Goal: Task Accomplishment & Management: Manage account settings

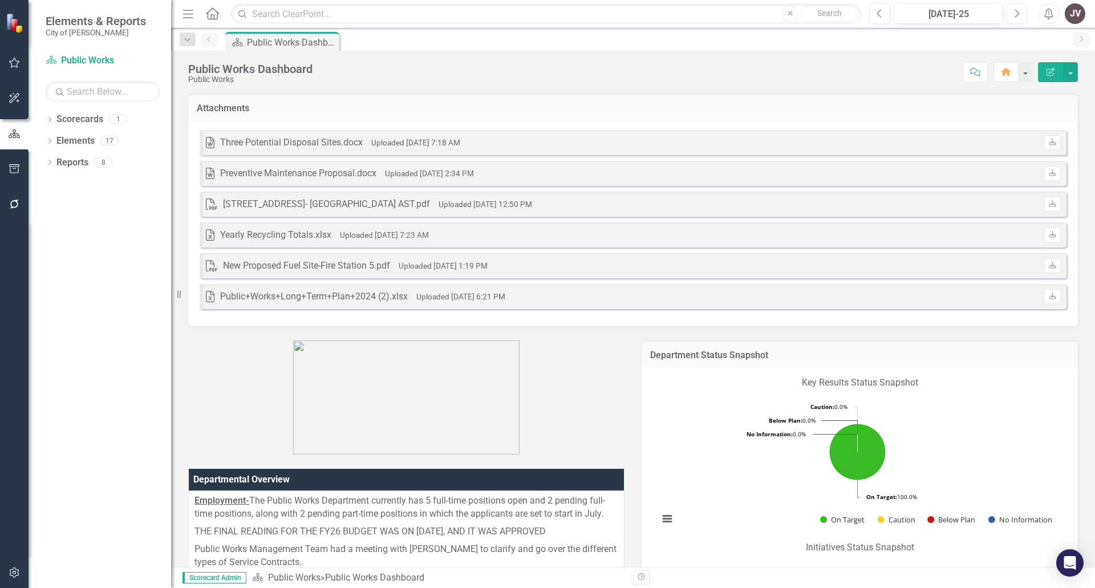
click at [1017, 19] on button "Next" at bounding box center [1016, 13] width 21 height 21
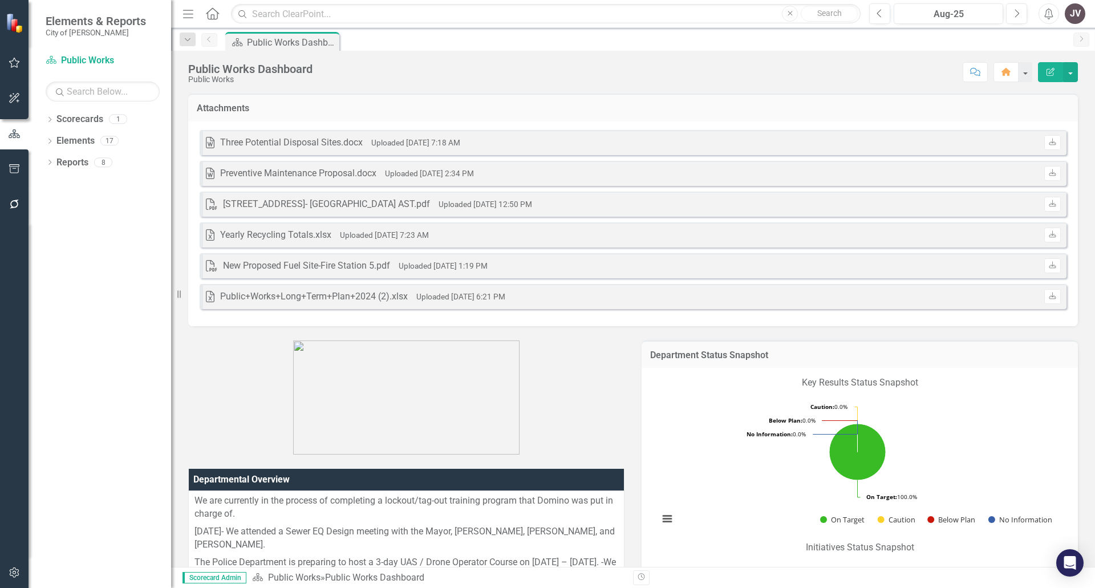
click at [548, 108] on h3 "Attachments" at bounding box center [633, 108] width 873 height 10
click at [1060, 77] on button "Edit Report" at bounding box center [1050, 72] width 25 height 20
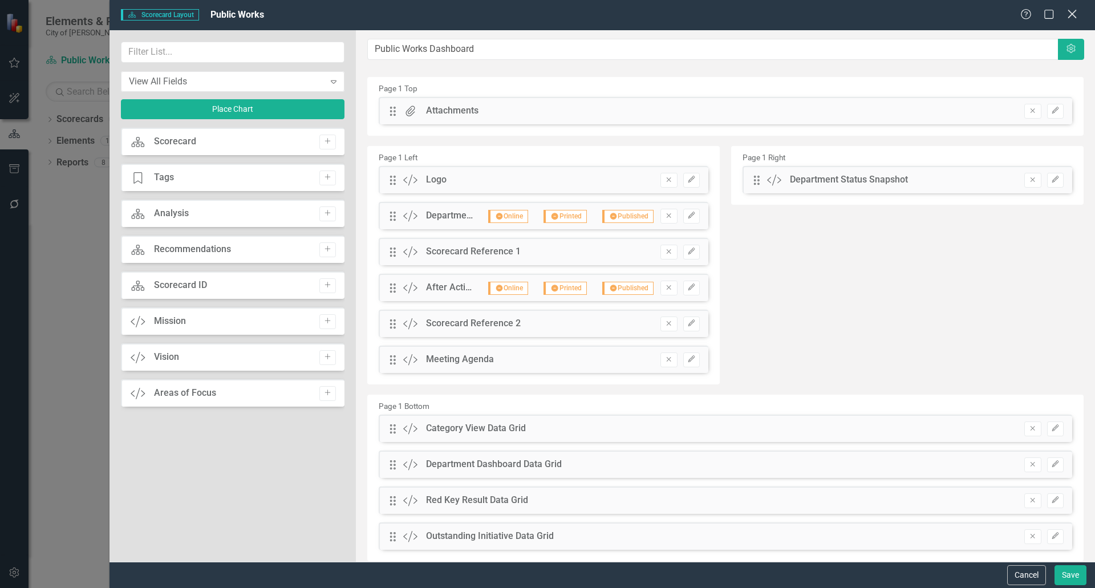
click at [1070, 12] on icon "Close" at bounding box center [1072, 14] width 14 height 11
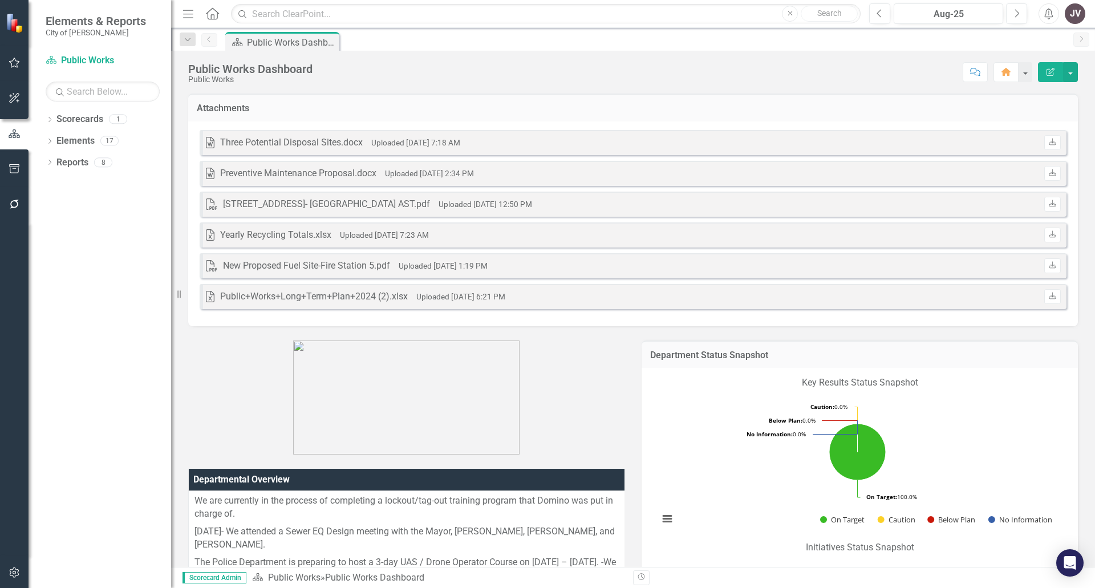
click at [281, 112] on h3 "Attachments" at bounding box center [633, 108] width 873 height 10
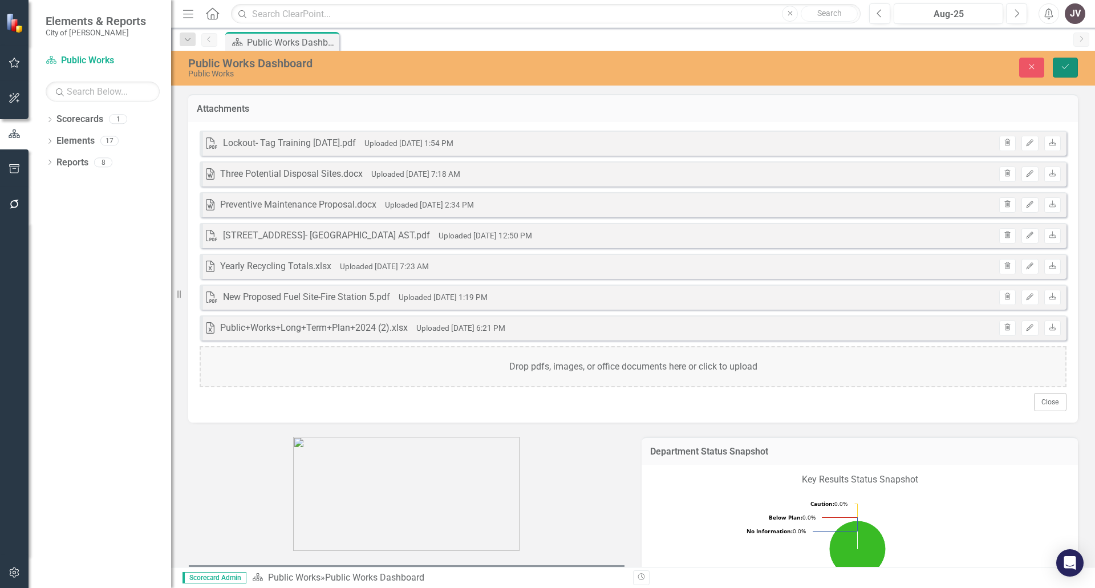
click at [1059, 69] on button "Save" at bounding box center [1065, 68] width 25 height 20
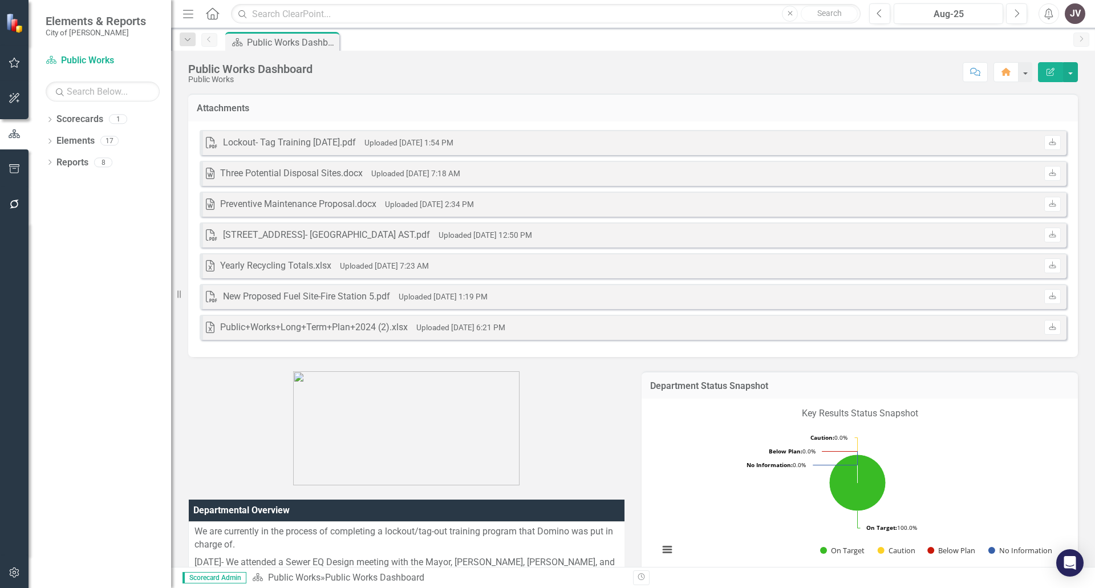
click at [1050, 72] on icon "Edit Report" at bounding box center [1051, 72] width 10 height 8
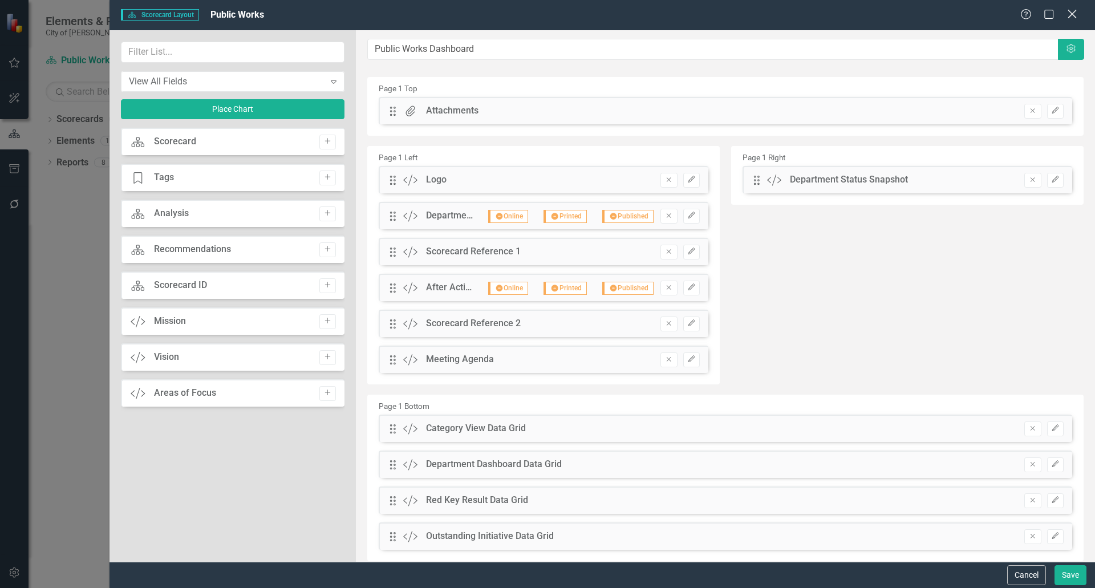
click at [1075, 14] on icon "Close" at bounding box center [1072, 14] width 14 height 11
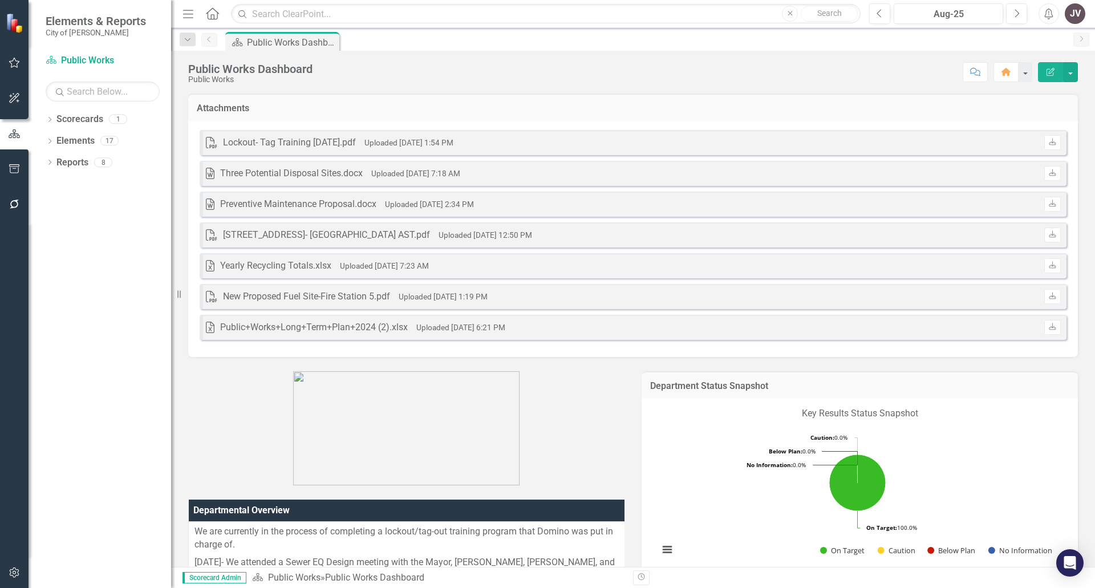
click at [607, 431] on p at bounding box center [406, 428] width 436 height 114
click at [1018, 15] on icon "Next" at bounding box center [1017, 14] width 6 height 10
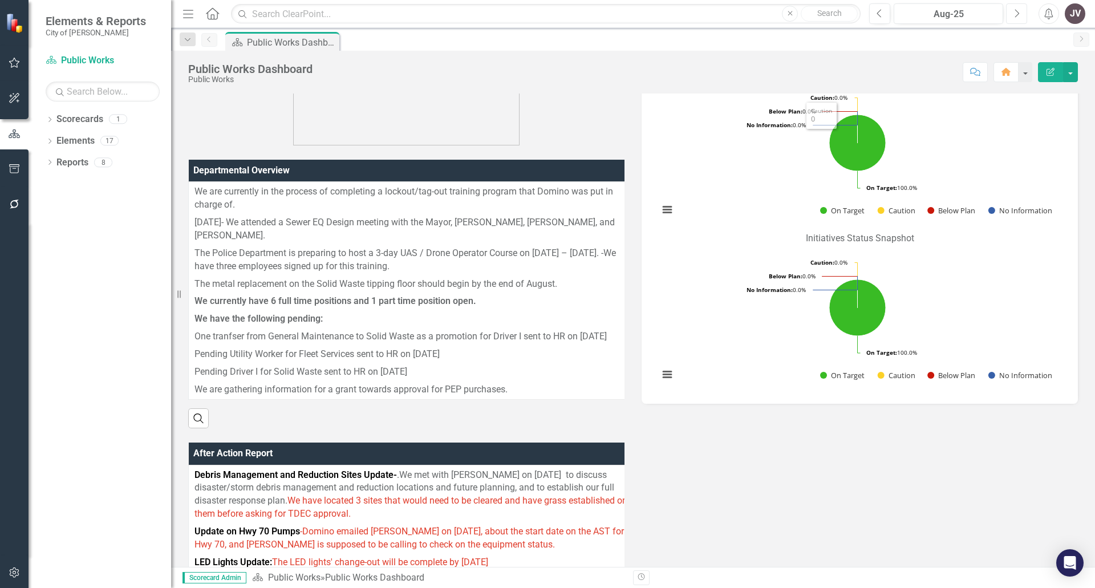
scroll to position [456, 0]
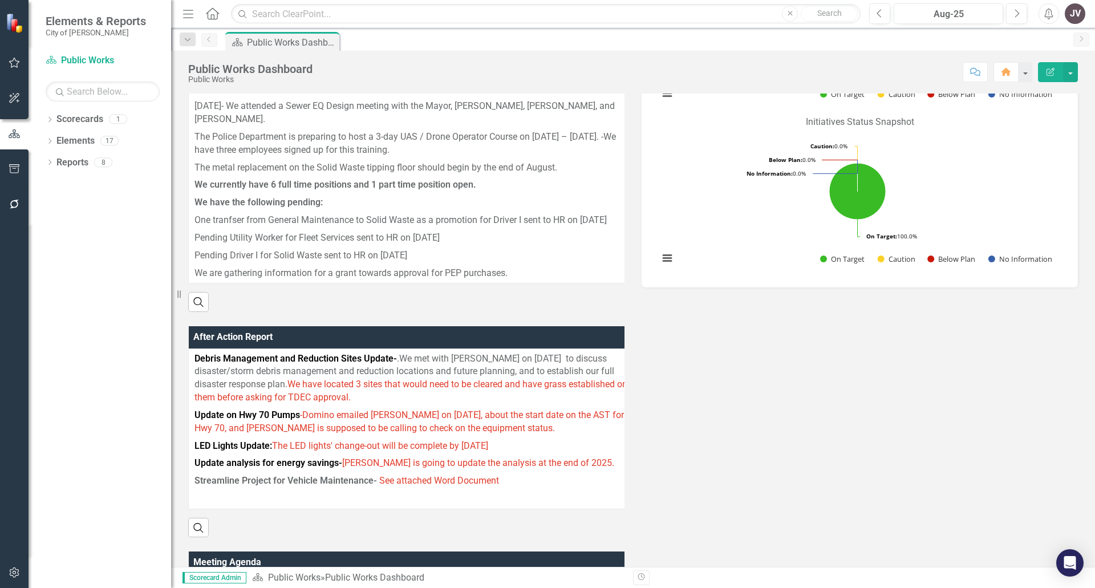
click at [811, 481] on div "Departmental Overview We are currently in the process of completing a lockout/t…" at bounding box center [633, 361] width 907 height 921
